Goal: Task Accomplishment & Management: Manage account settings

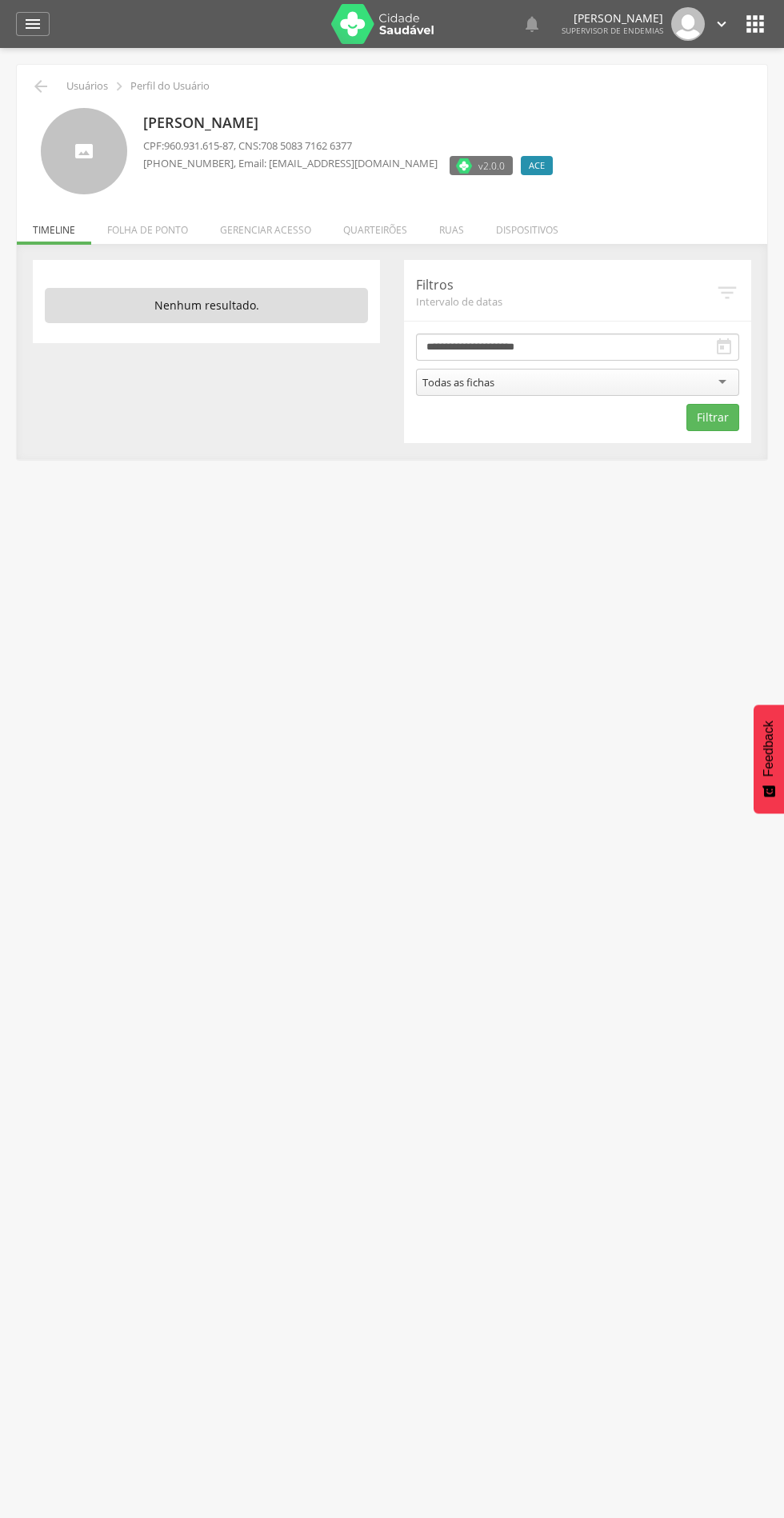
click at [374, 223] on li "Quarteirões" at bounding box center [375, 225] width 96 height 38
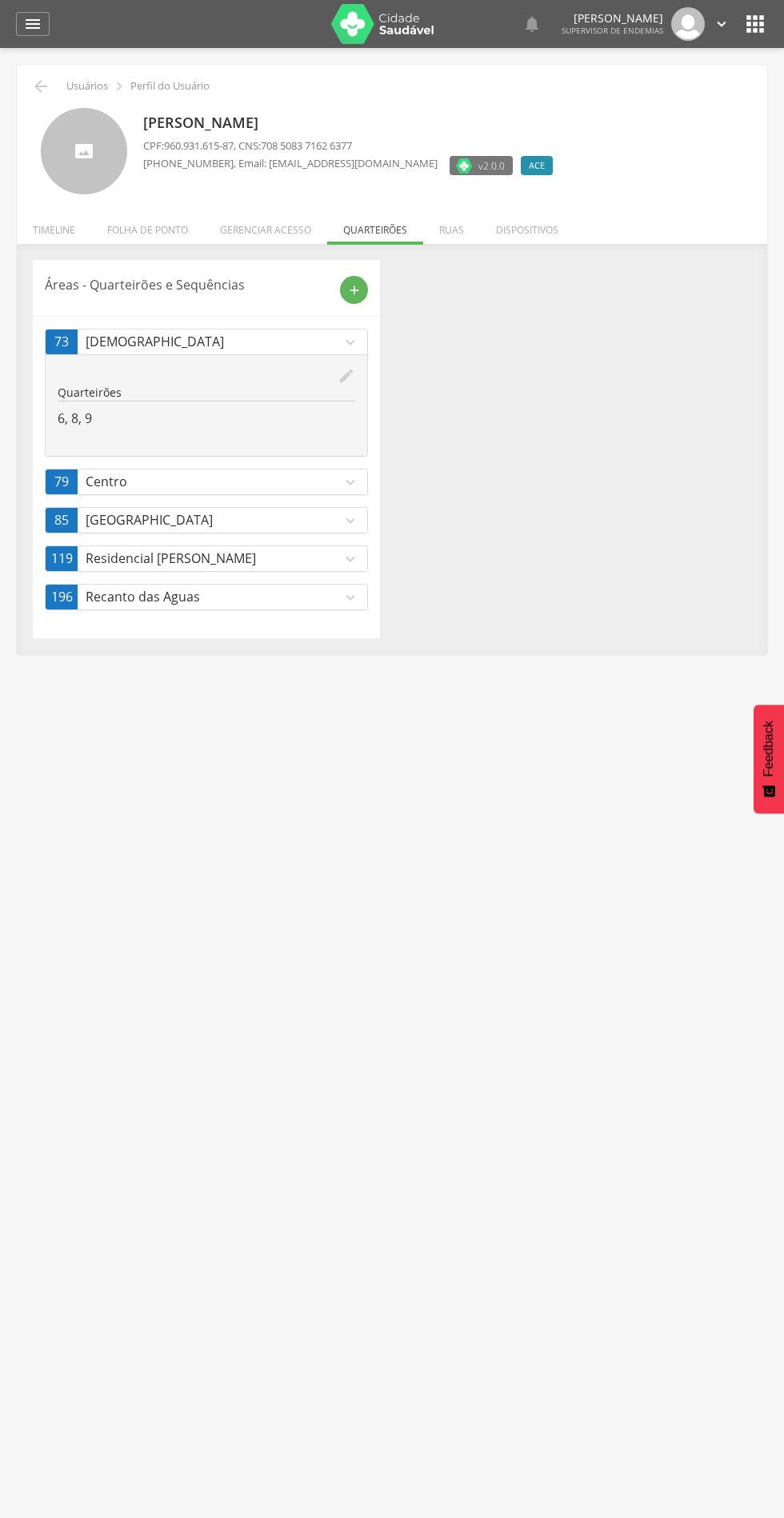
click at [346, 376] on icon "edit" at bounding box center [346, 376] width 18 height 18
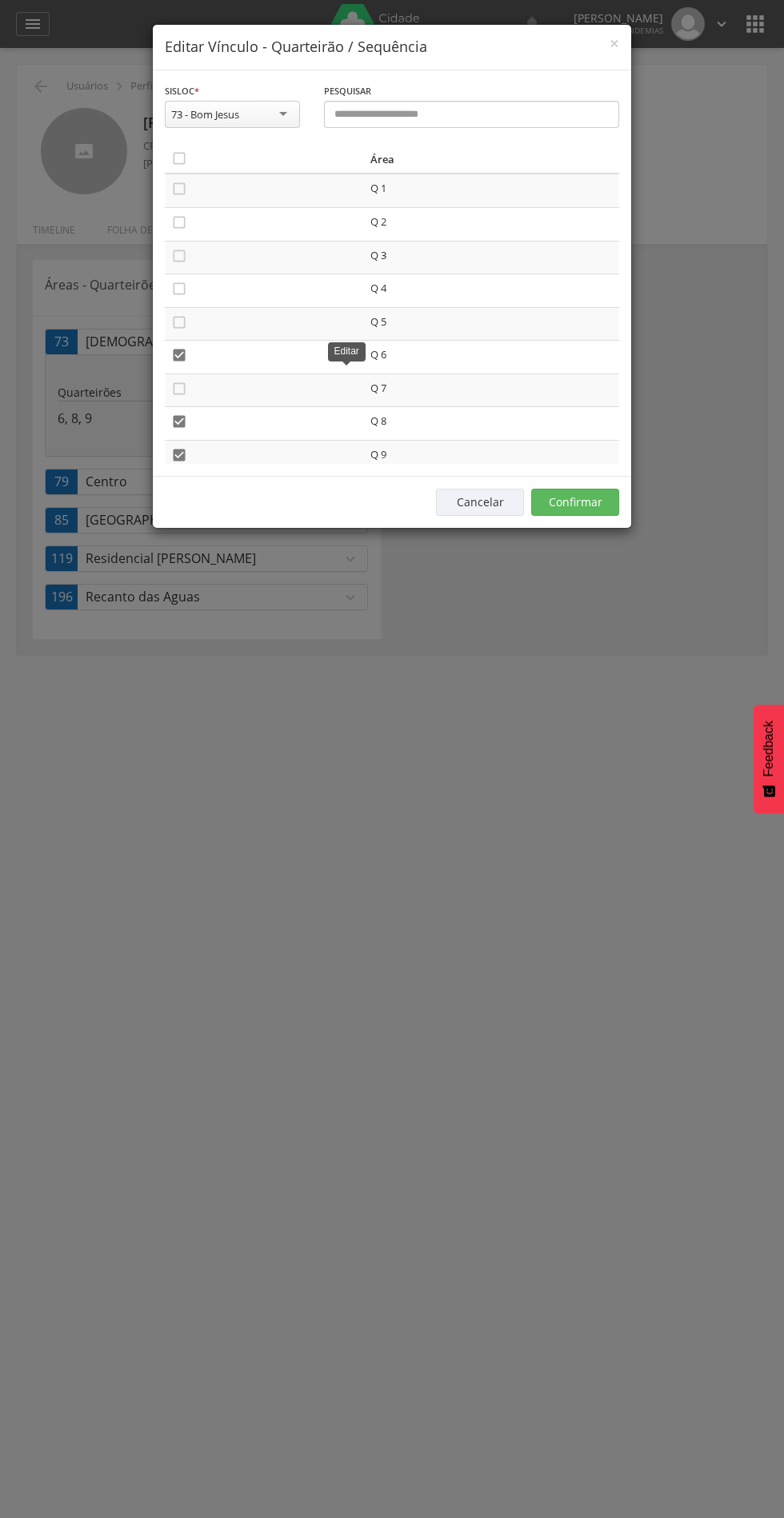
click at [186, 158] on icon "" at bounding box center [179, 158] width 16 height 16
click at [213, 178] on td "" at bounding box center [264, 191] width 199 height 34
click at [184, 166] on icon "" at bounding box center [179, 158] width 16 height 16
click at [608, 462] on td "Q 9" at bounding box center [491, 457] width 255 height 34
click at [588, 500] on button "Confirmar" at bounding box center [574, 501] width 88 height 27
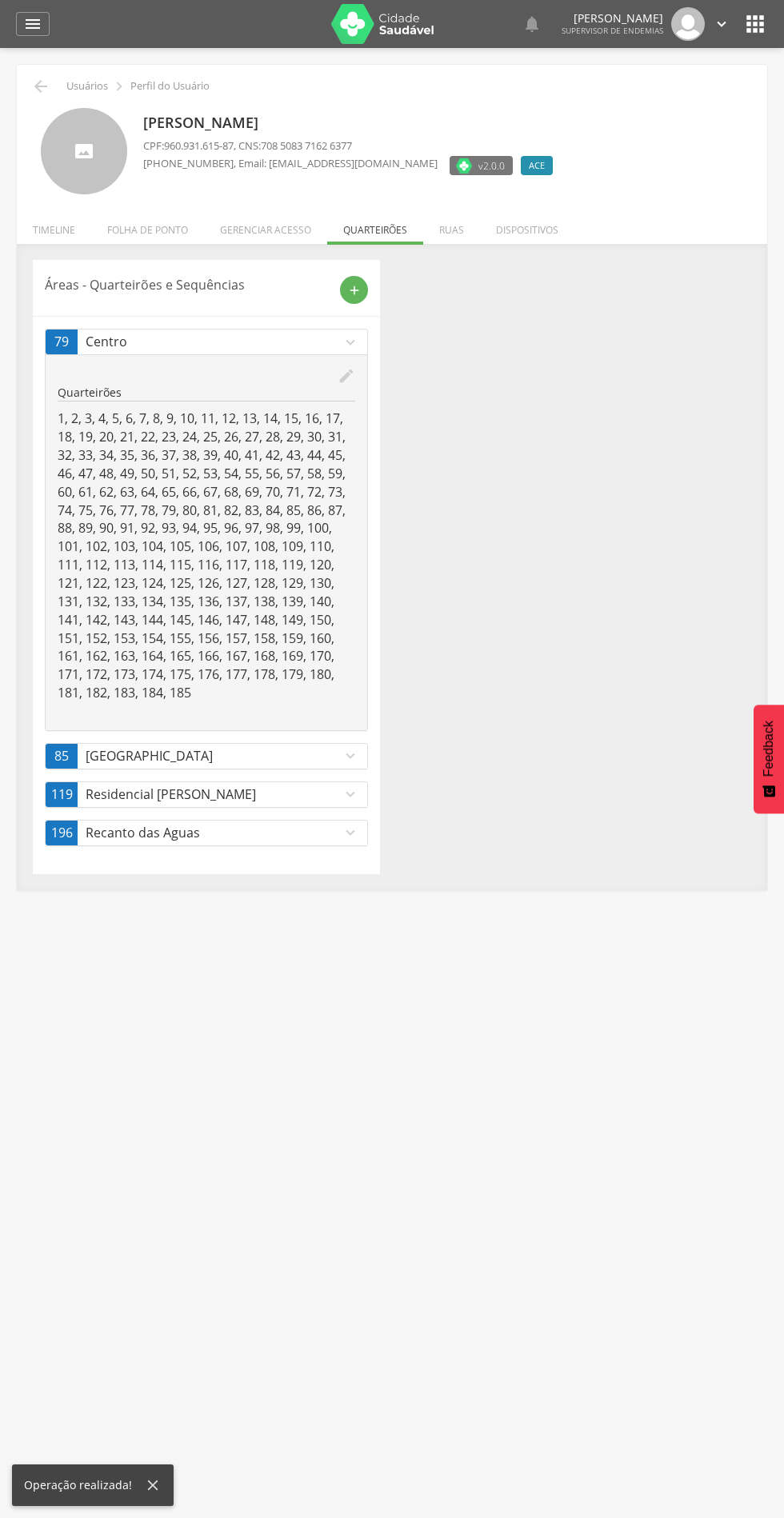
click at [328, 352] on link "79 Centro expand_more" at bounding box center [206, 341] width 321 height 25
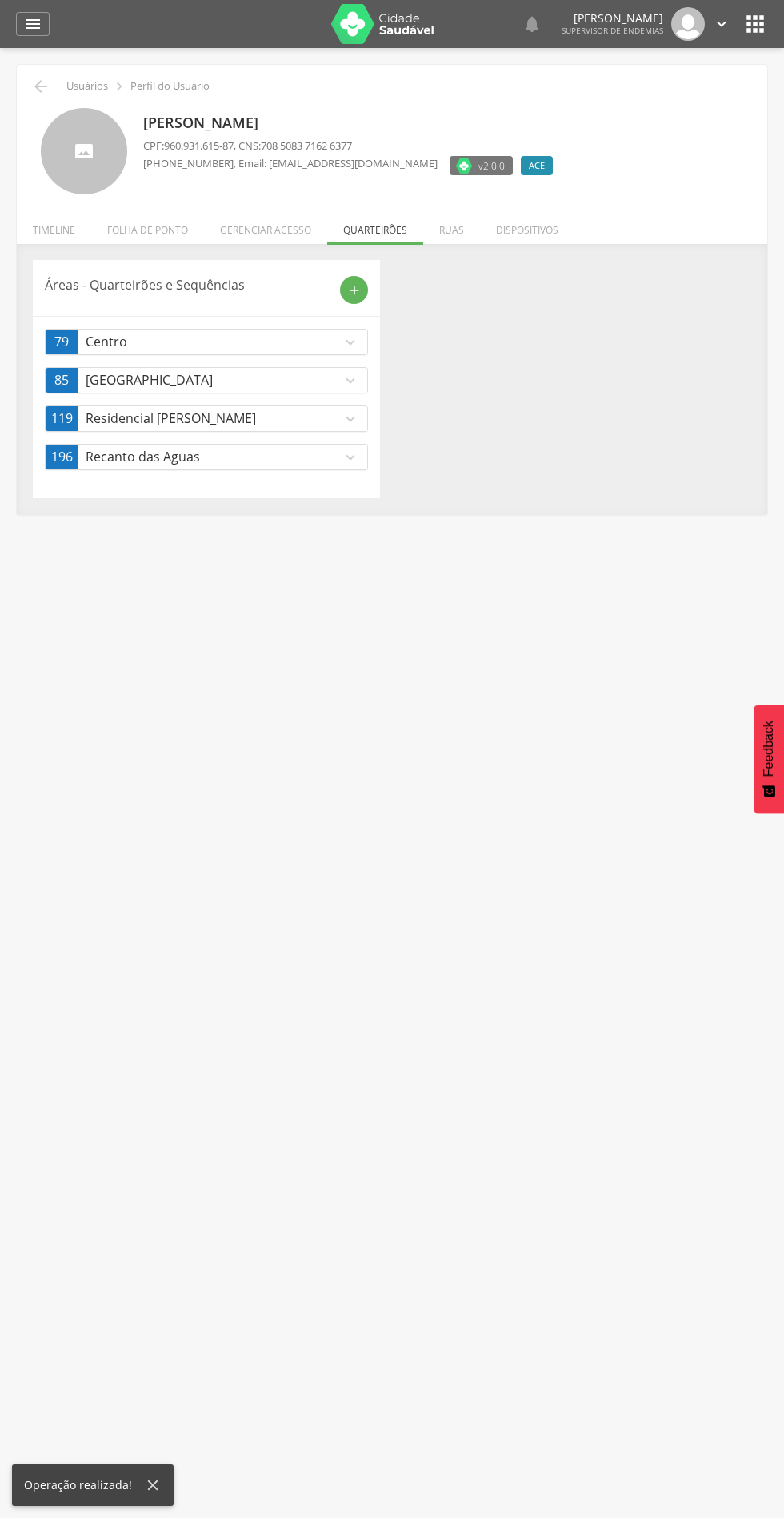
click at [327, 332] on link "79 Centro expand_more" at bounding box center [206, 341] width 321 height 25
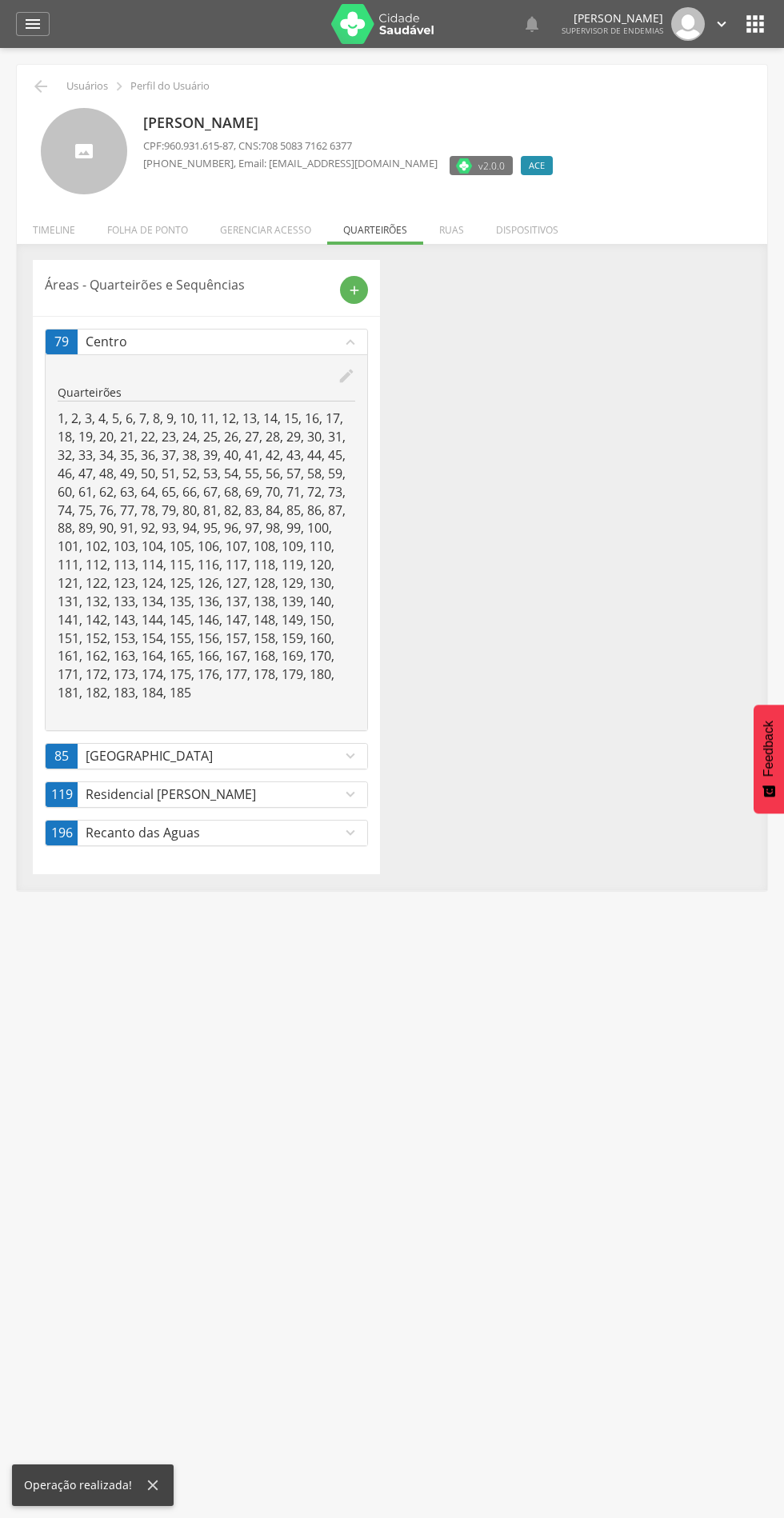
click at [341, 419] on p "1, 2, 3, 4, 5, 6, 7, 8, 9, 10, 11, 12, 13, 14, 15, 16, 17, 18, 19, 20, 21, 22, …" at bounding box center [206, 556] width 298 height 293
click at [347, 376] on icon "edit" at bounding box center [346, 376] width 18 height 18
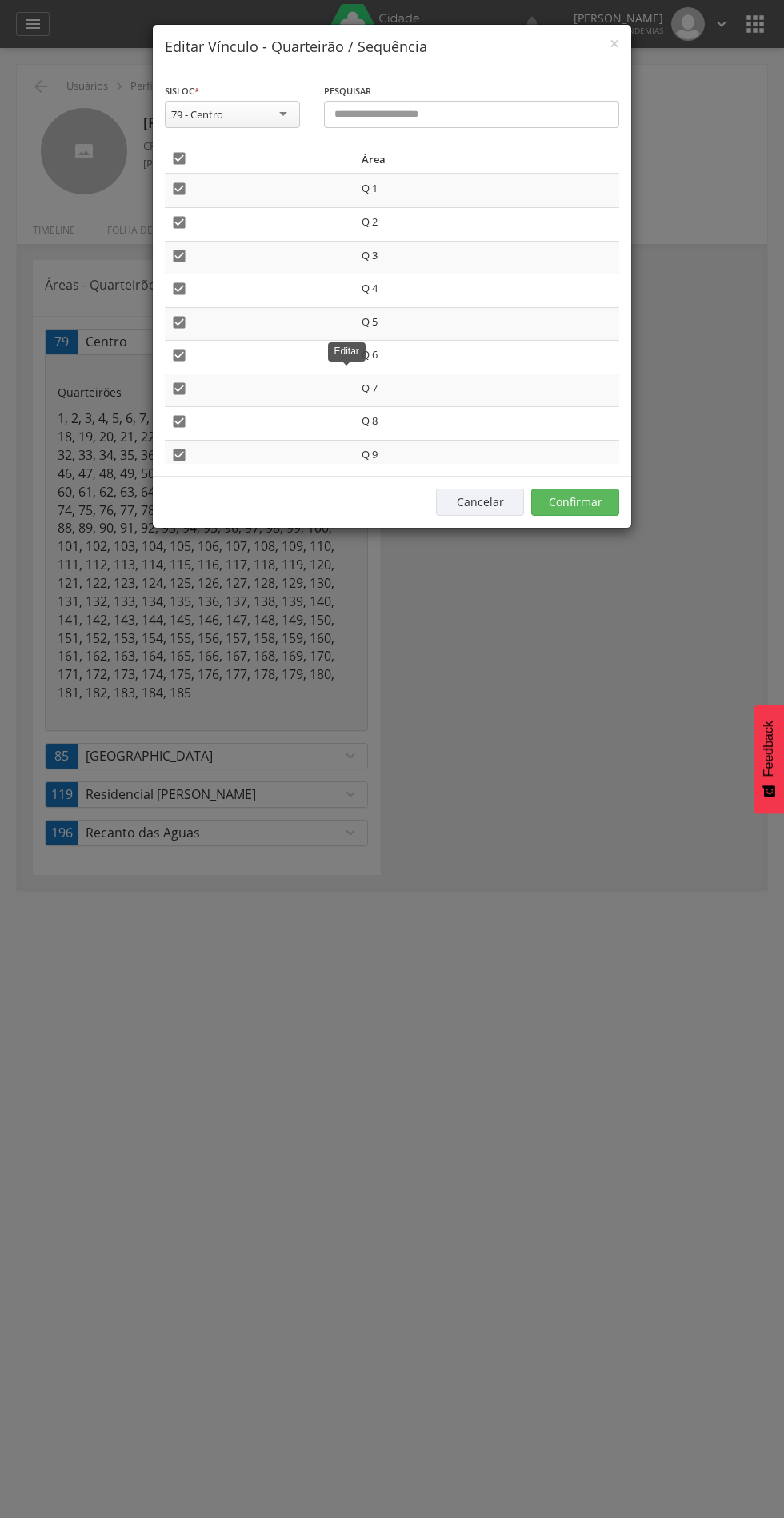
click at [180, 158] on icon "" at bounding box center [179, 158] width 16 height 16
click at [598, 491] on button "Confirmar" at bounding box center [574, 501] width 88 height 27
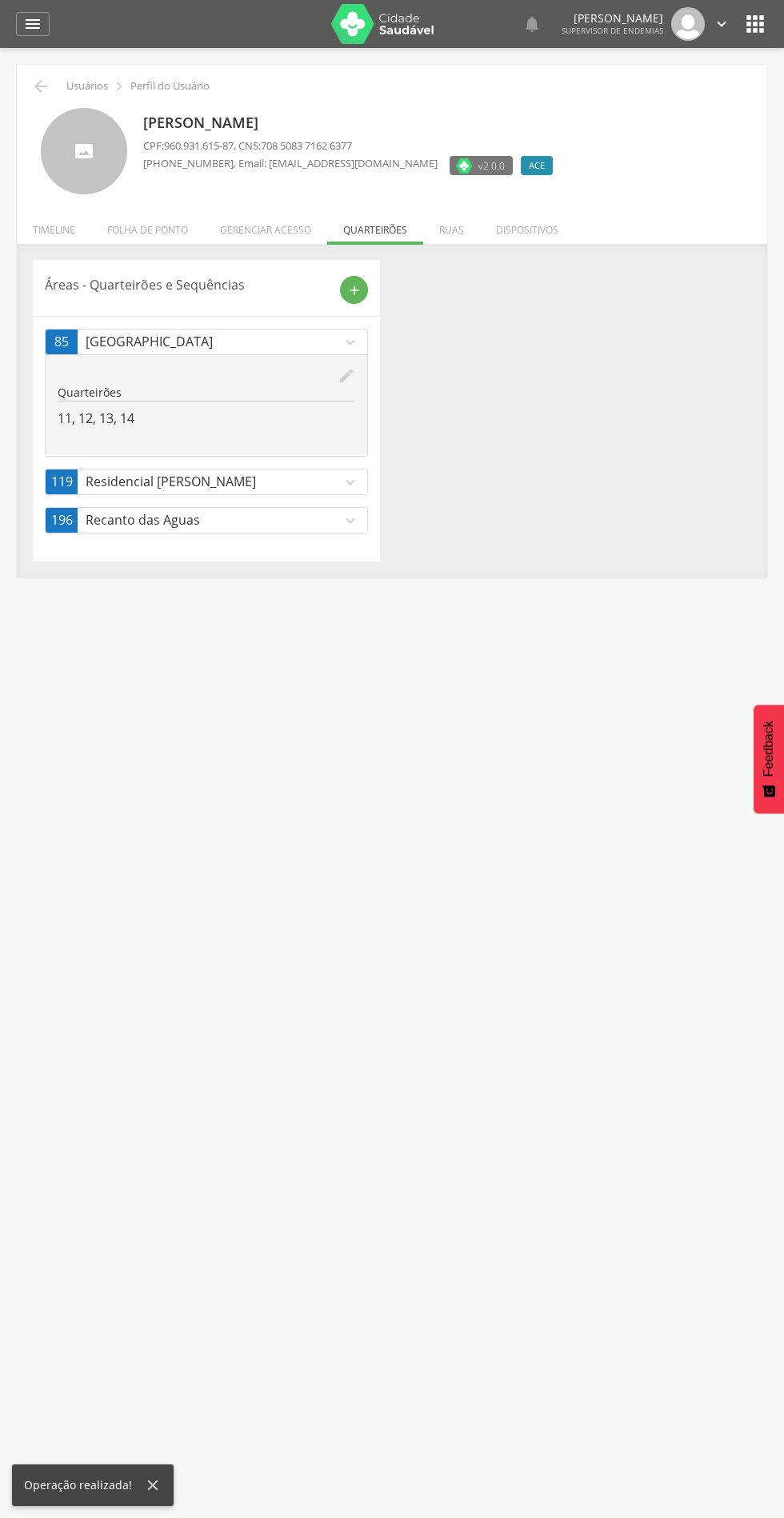
click at [360, 413] on div "edit Quarteirões 11, 12, 13, 14" at bounding box center [206, 404] width 321 height 102
click at [302, 482] on p "Residencial [PERSON_NAME]" at bounding box center [214, 482] width 256 height 19
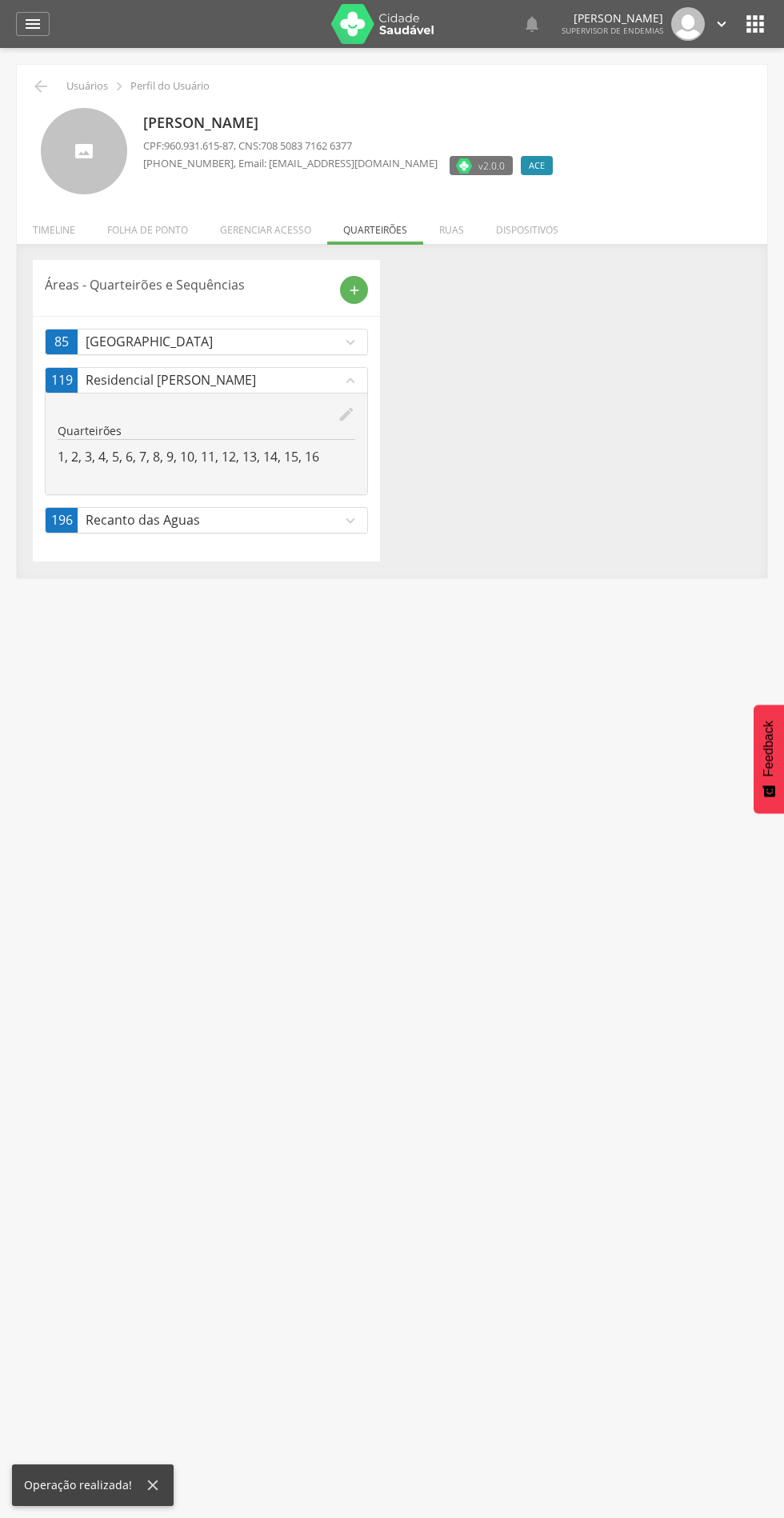
click at [343, 414] on icon "edit" at bounding box center [346, 414] width 18 height 18
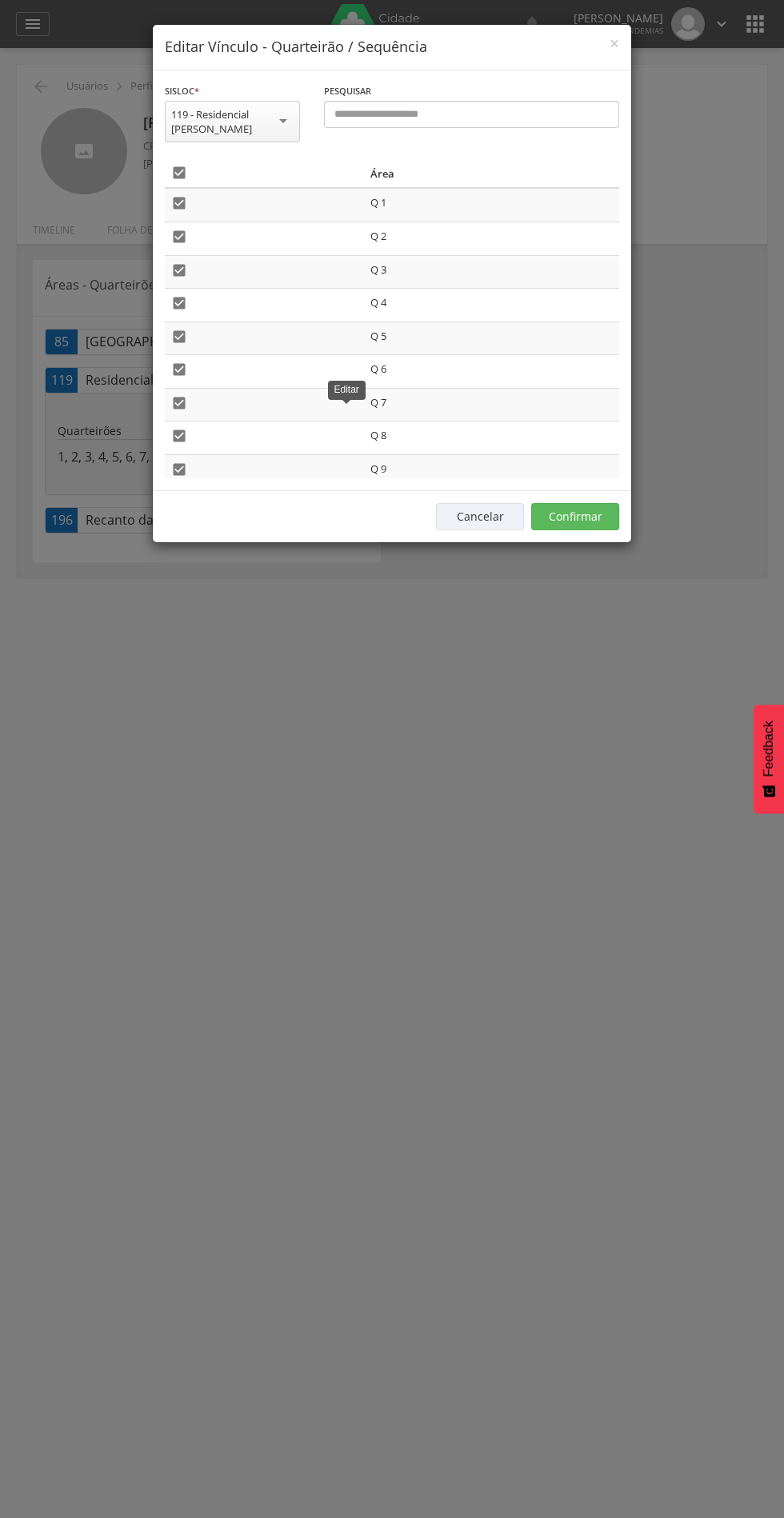
click at [179, 169] on icon "" at bounding box center [179, 173] width 16 height 16
click at [609, 516] on button "Confirmar" at bounding box center [574, 516] width 88 height 27
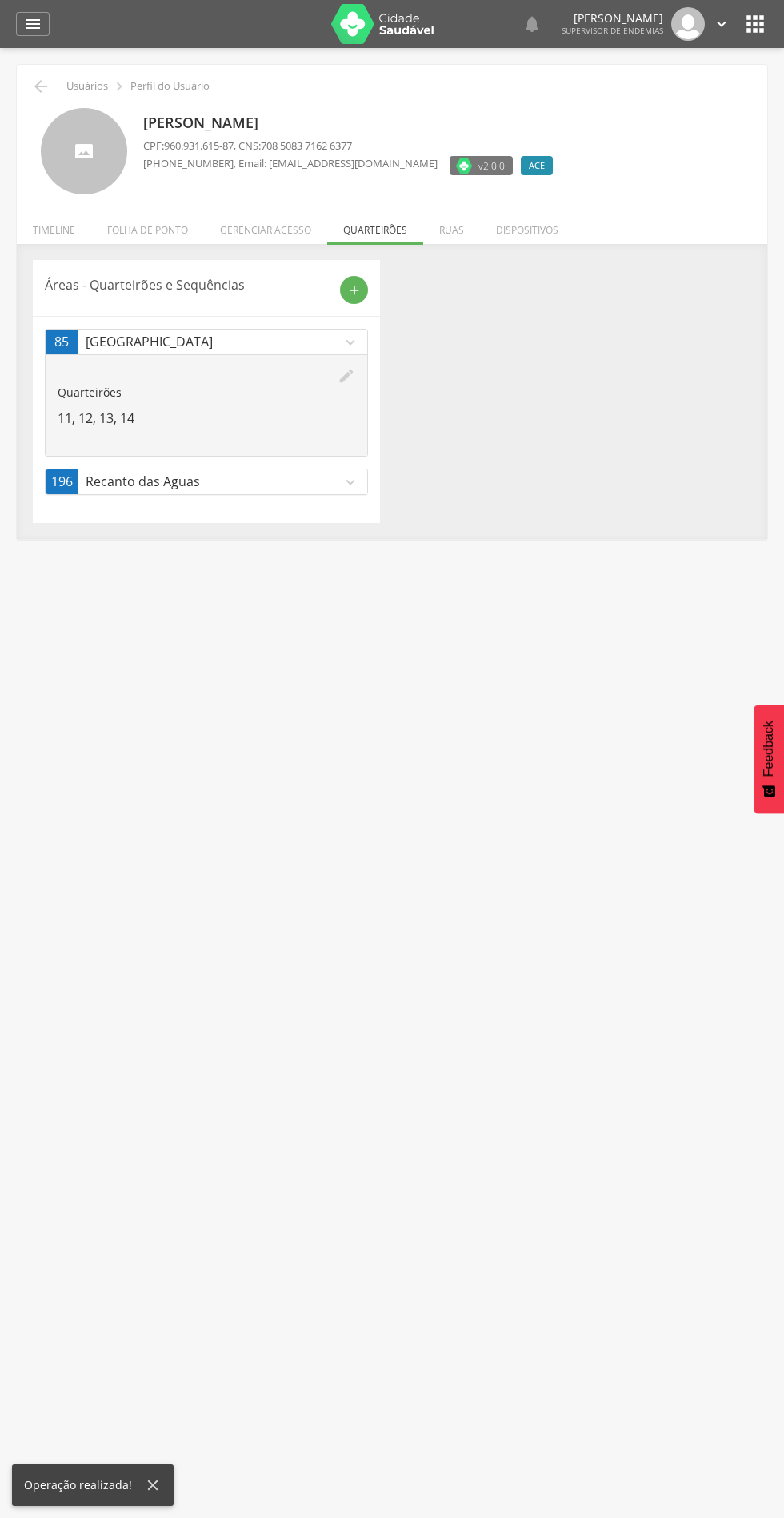
click at [322, 479] on p "Recanto das Aguas" at bounding box center [214, 482] width 256 height 19
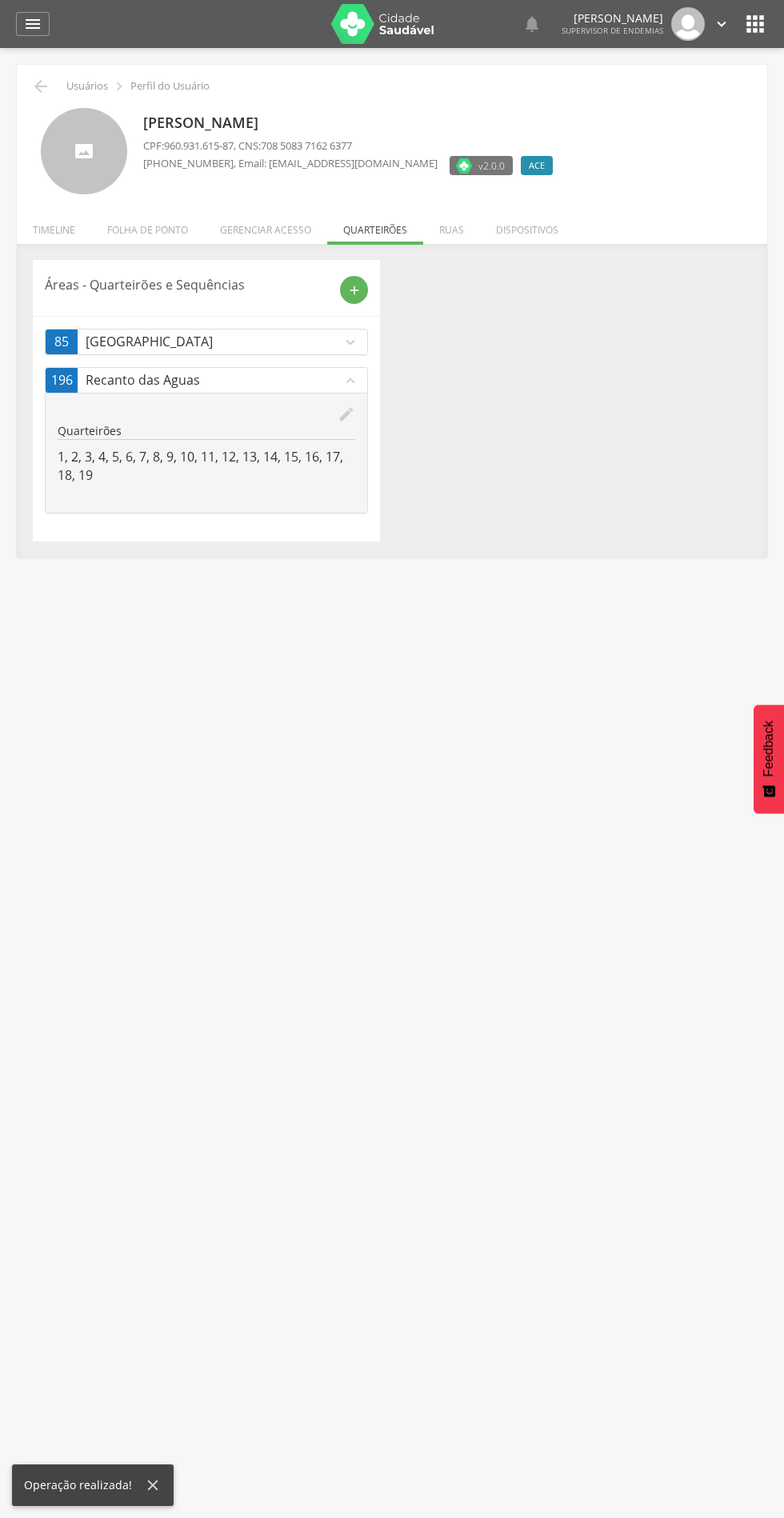
click at [350, 440] on hr at bounding box center [206, 439] width 298 height 1
click at [350, 412] on icon "edit" at bounding box center [346, 414] width 18 height 18
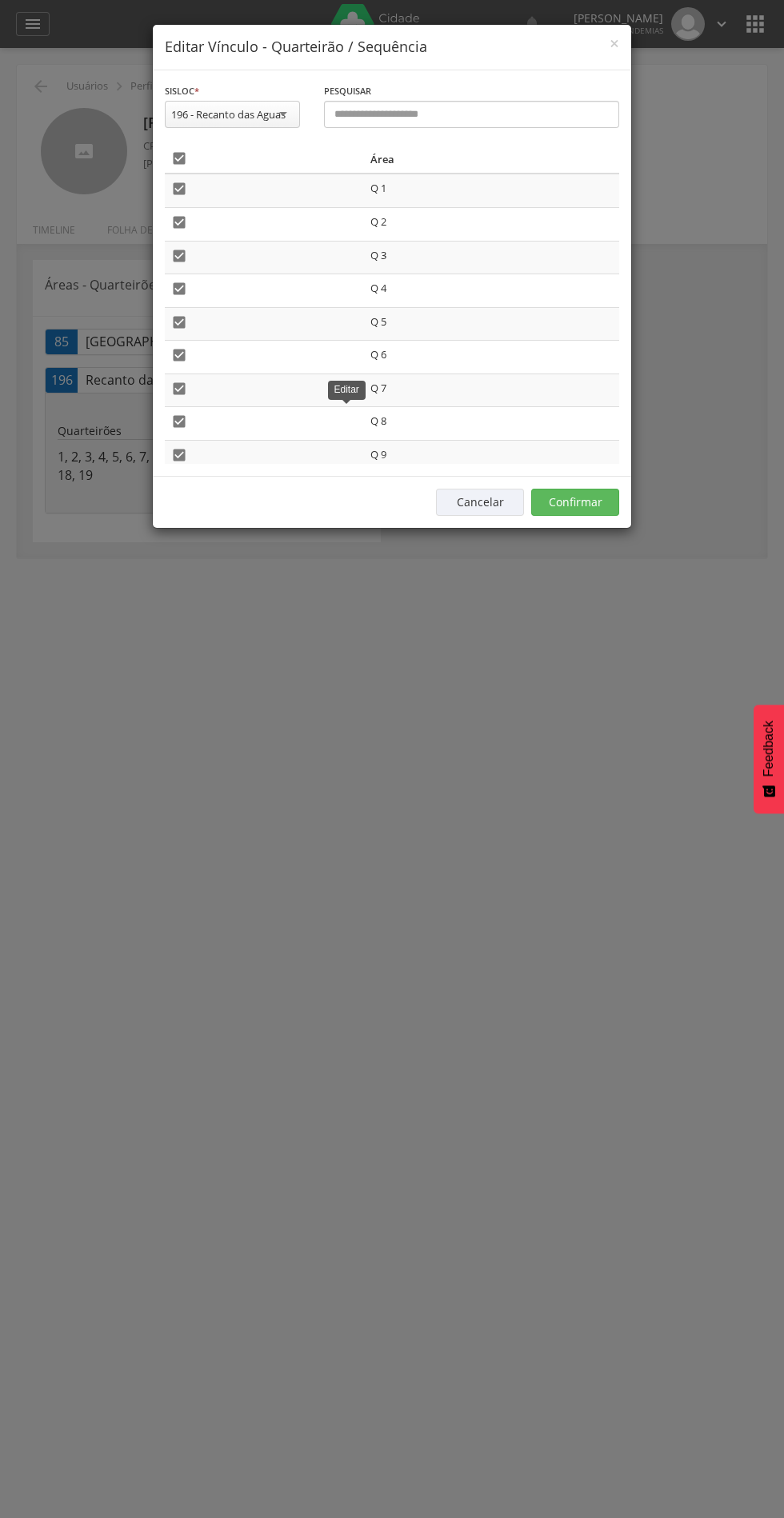
click at [179, 157] on icon "" at bounding box center [179, 158] width 16 height 16
click at [595, 500] on button "Confirmar" at bounding box center [574, 501] width 88 height 27
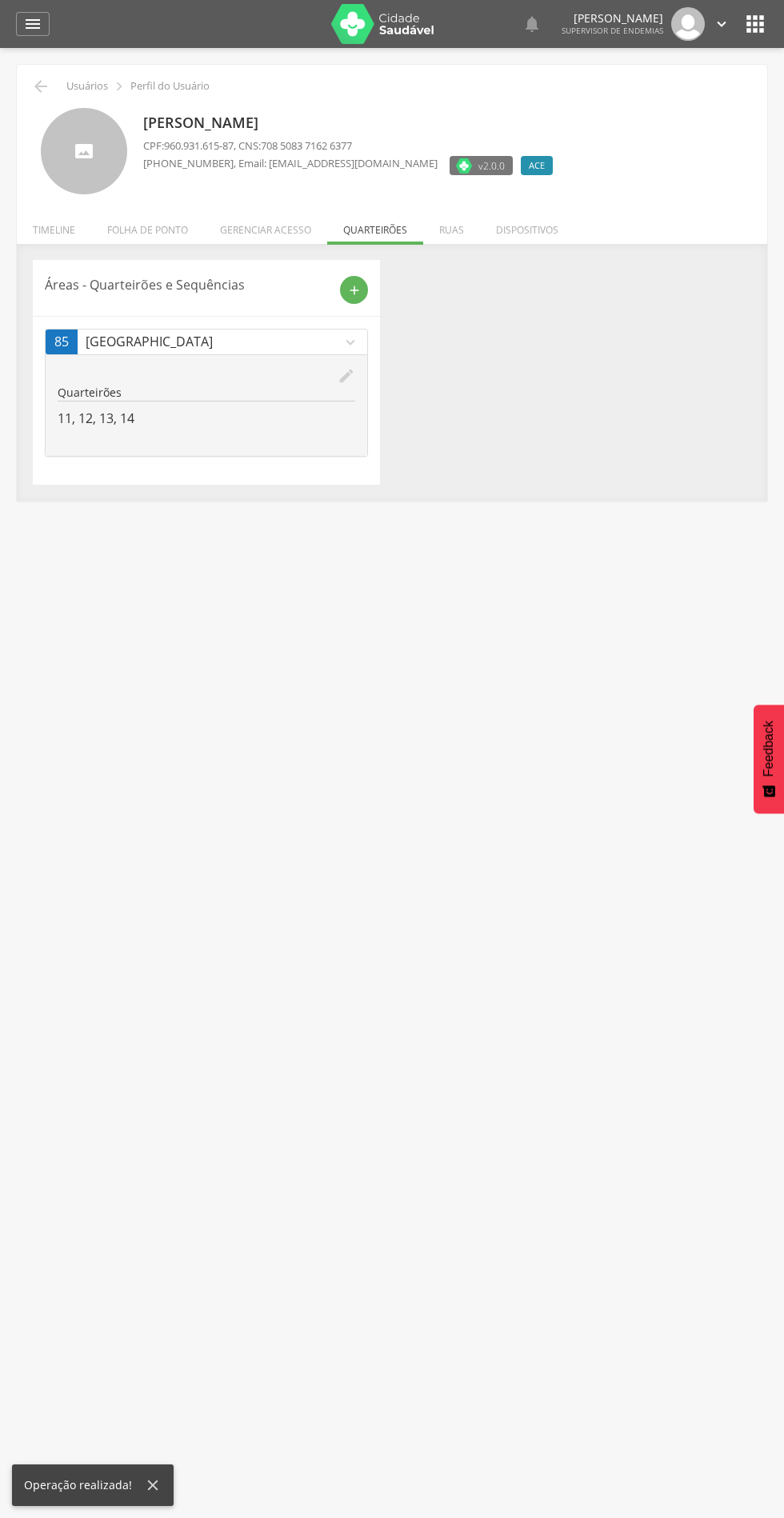
click at [48, 86] on icon "" at bounding box center [41, 86] width 19 height 19
